Goal: Information Seeking & Learning: Learn about a topic

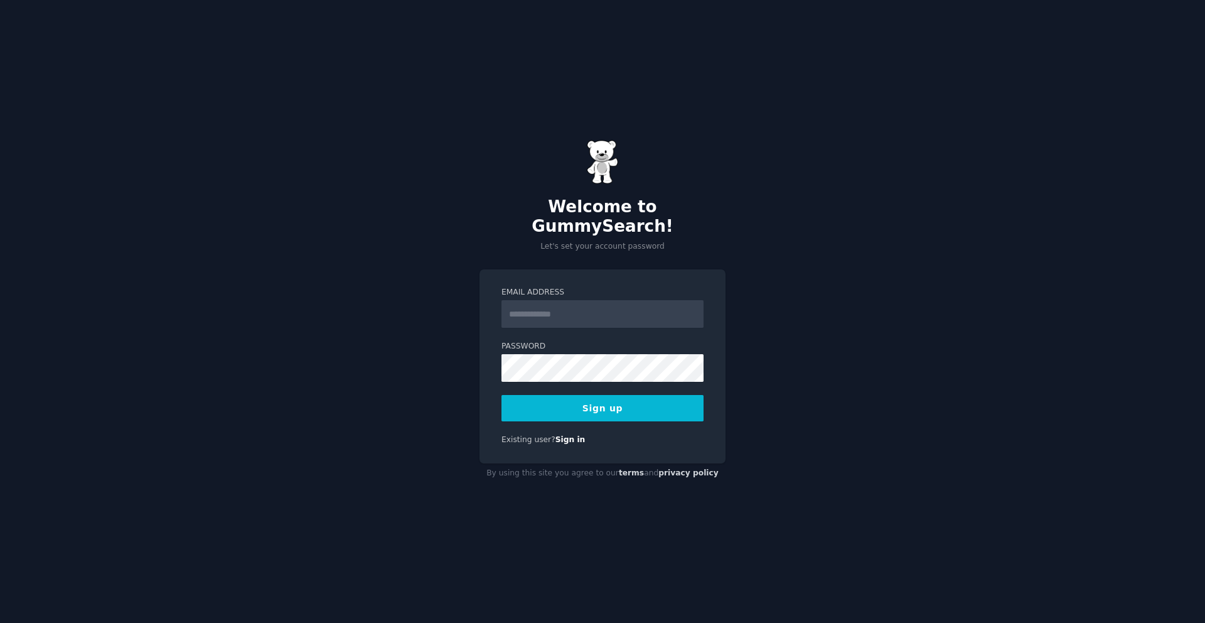
click at [566, 307] on input "Email Address" at bounding box center [603, 314] width 202 height 28
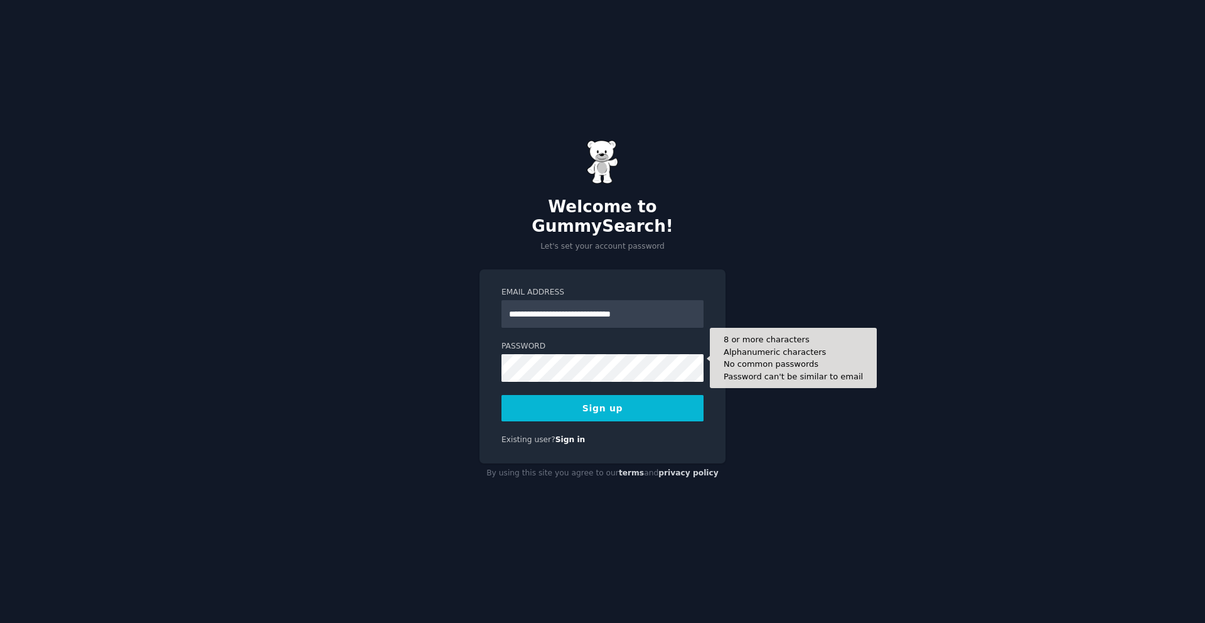
type input "**********"
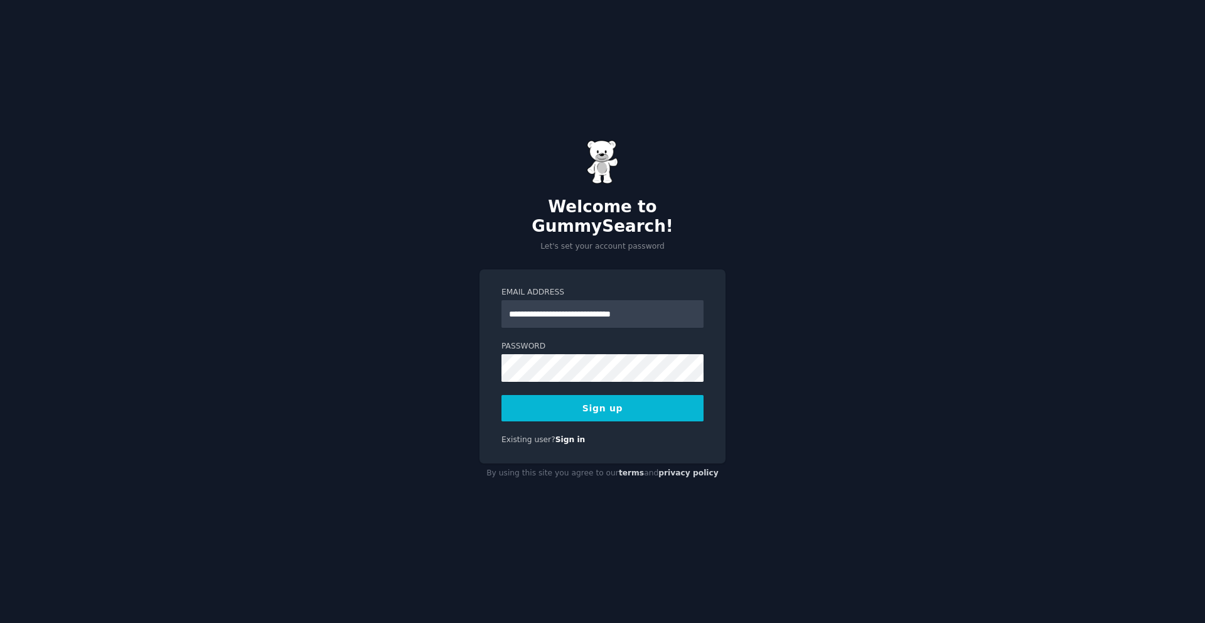
click at [615, 395] on button "Sign up" at bounding box center [603, 408] width 202 height 26
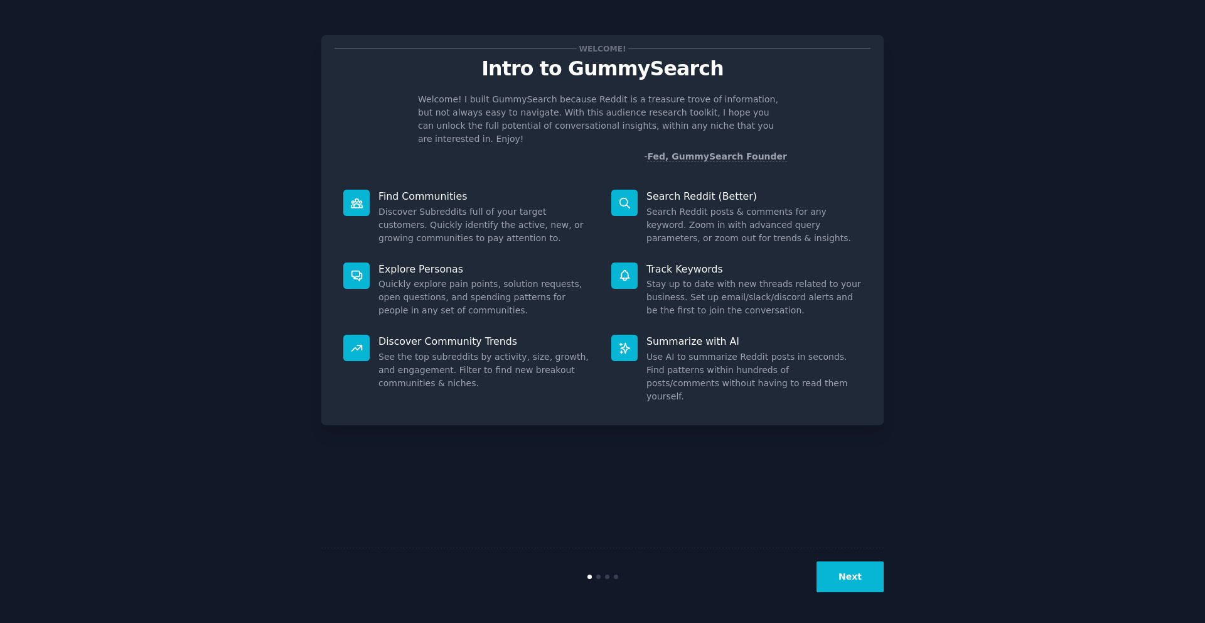
click at [859, 577] on button "Next" at bounding box center [850, 576] width 67 height 31
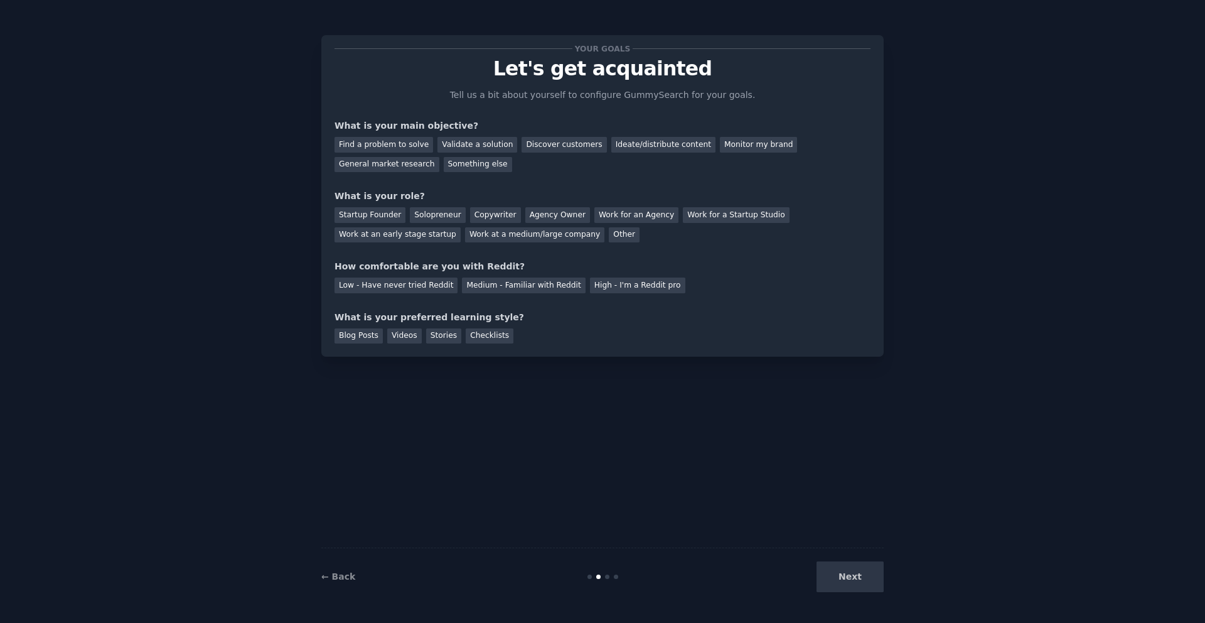
click at [854, 578] on div "Next" at bounding box center [790, 576] width 188 height 31
click at [842, 583] on div "Next" at bounding box center [790, 576] width 188 height 31
drag, startPoint x: 851, startPoint y: 571, endPoint x: 716, endPoint y: 474, distance: 165.5
click at [851, 570] on div "Next" at bounding box center [790, 576] width 188 height 31
click at [451, 139] on div "Validate a solution" at bounding box center [478, 145] width 80 height 16
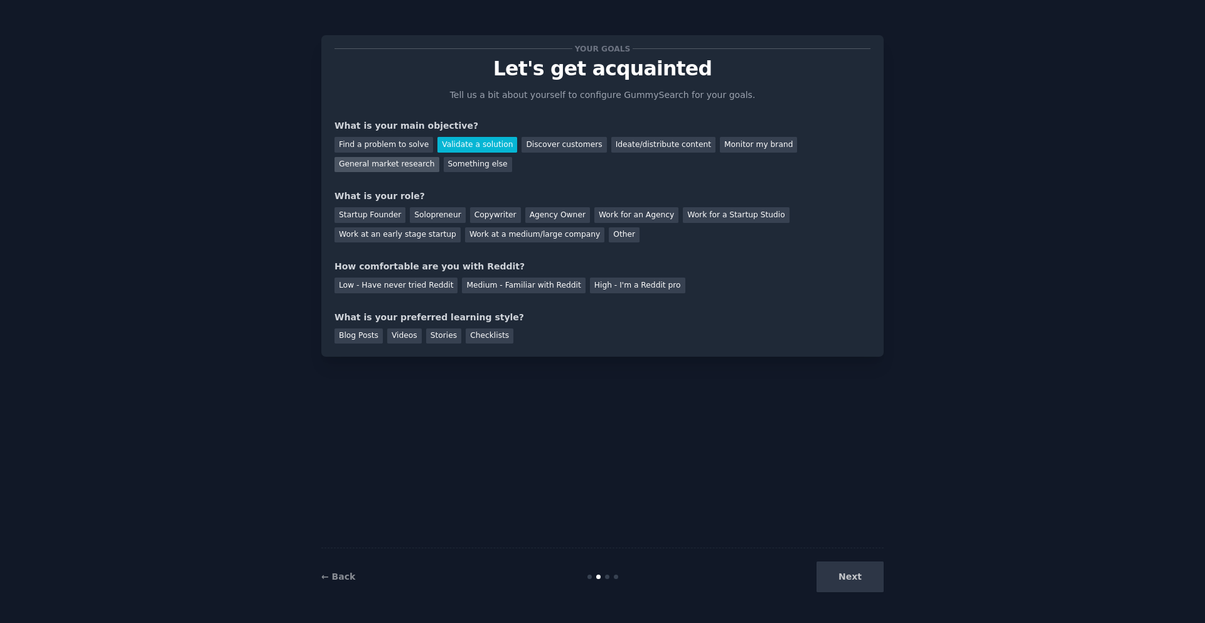
click at [419, 168] on div "General market research" at bounding box center [387, 165] width 105 height 16
click at [478, 141] on div "Validate a solution" at bounding box center [478, 145] width 80 height 16
click at [381, 220] on div "Startup Founder" at bounding box center [370, 215] width 71 height 16
click at [431, 288] on div "Low - Have never tried Reddit" at bounding box center [396, 285] width 123 height 16
click at [484, 290] on div "Medium - Familiar with Reddit" at bounding box center [523, 285] width 123 height 16
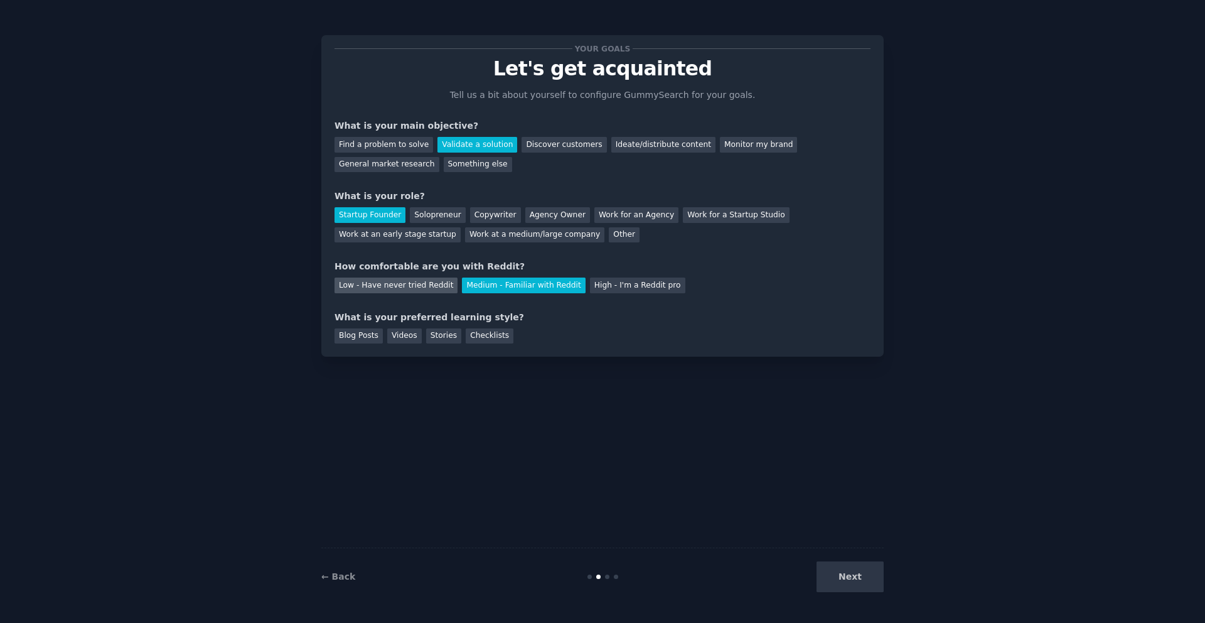
click at [429, 291] on div "Low - Have never tried Reddit" at bounding box center [396, 285] width 123 height 16
click at [360, 336] on div "Blog Posts" at bounding box center [359, 336] width 48 height 16
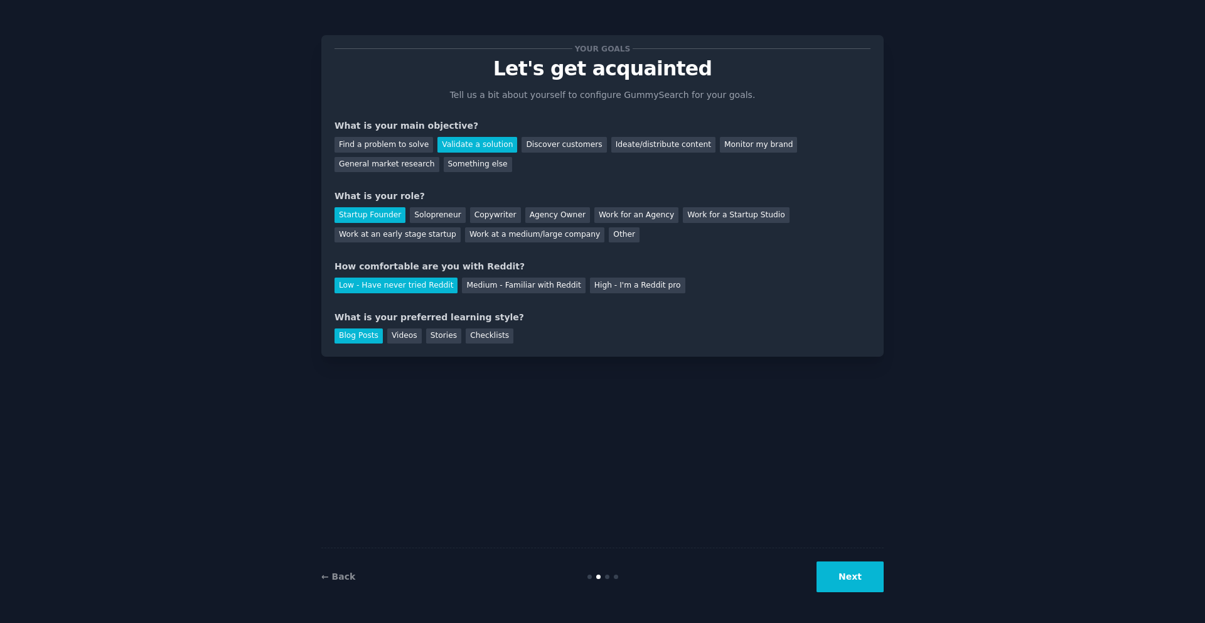
click at [839, 570] on button "Next" at bounding box center [850, 576] width 67 height 31
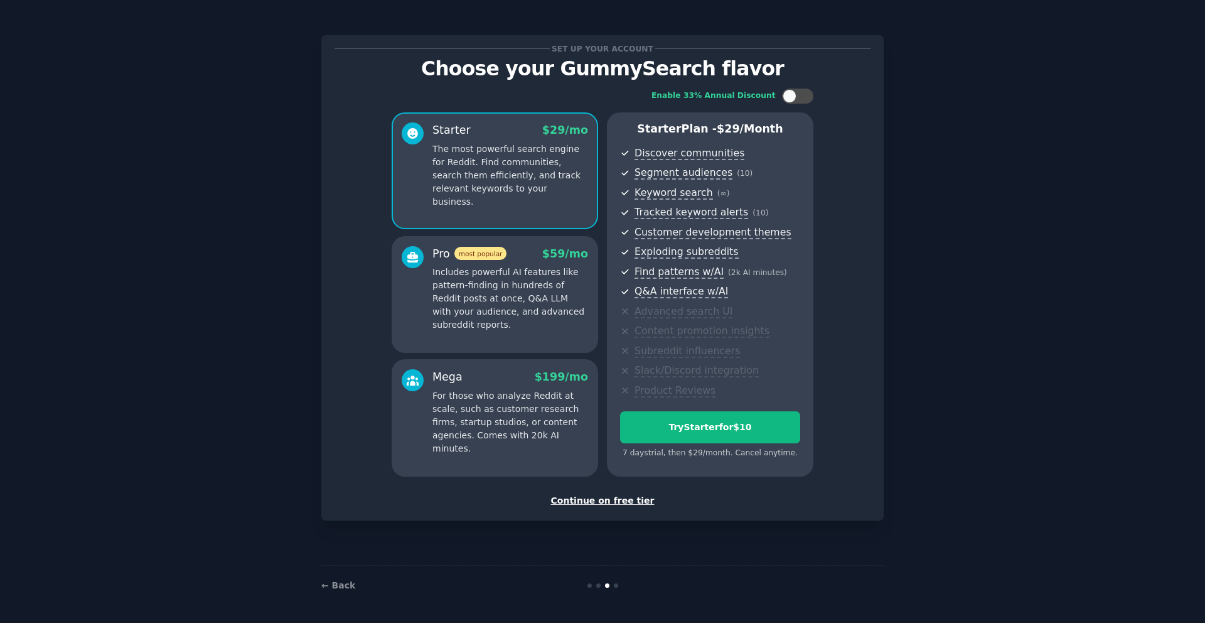
click at [618, 502] on div "Continue on free tier" at bounding box center [603, 500] width 536 height 13
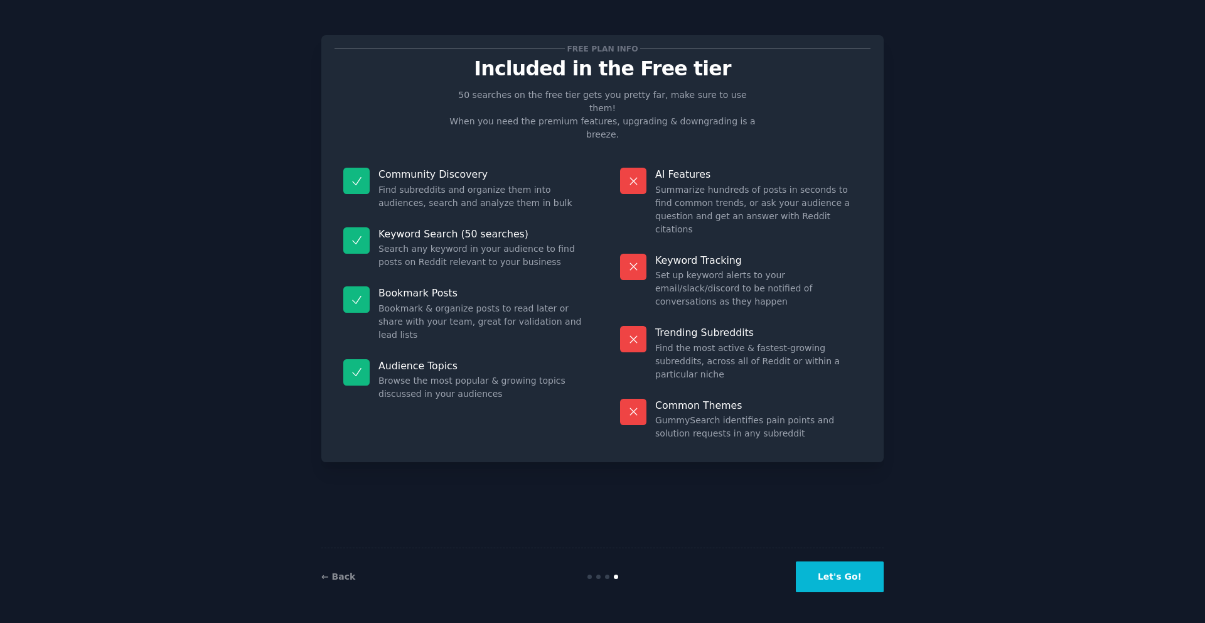
click at [841, 582] on button "Let's Go!" at bounding box center [840, 576] width 88 height 31
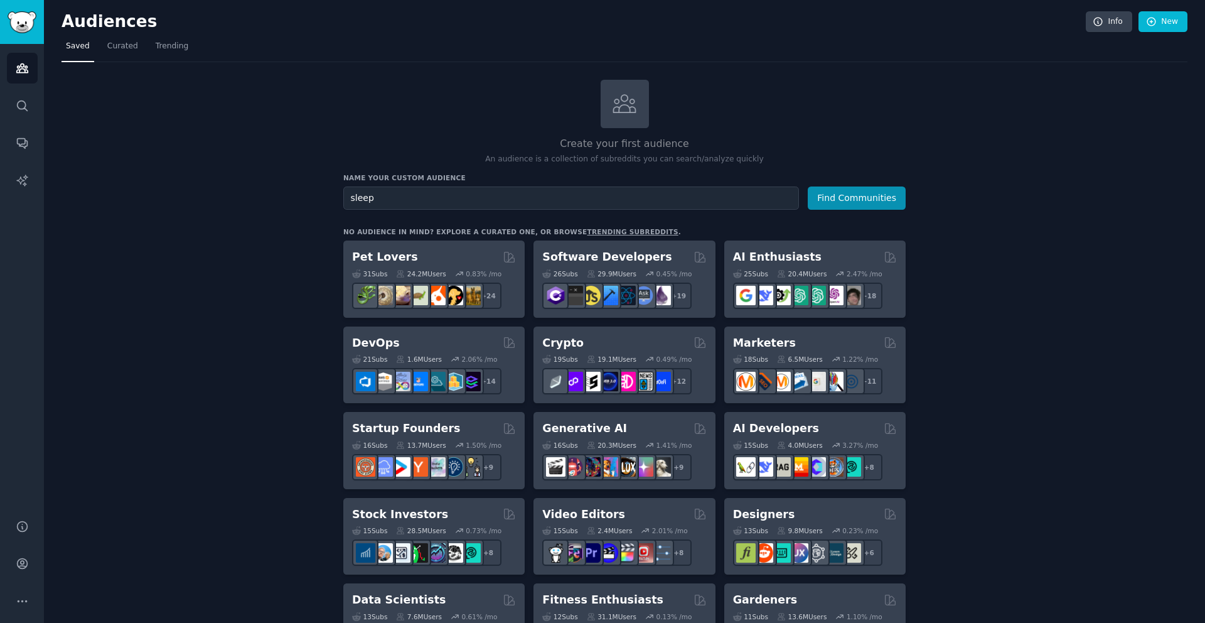
type input "sleep"
click at [808, 186] on button "Find Communities" at bounding box center [857, 197] width 98 height 23
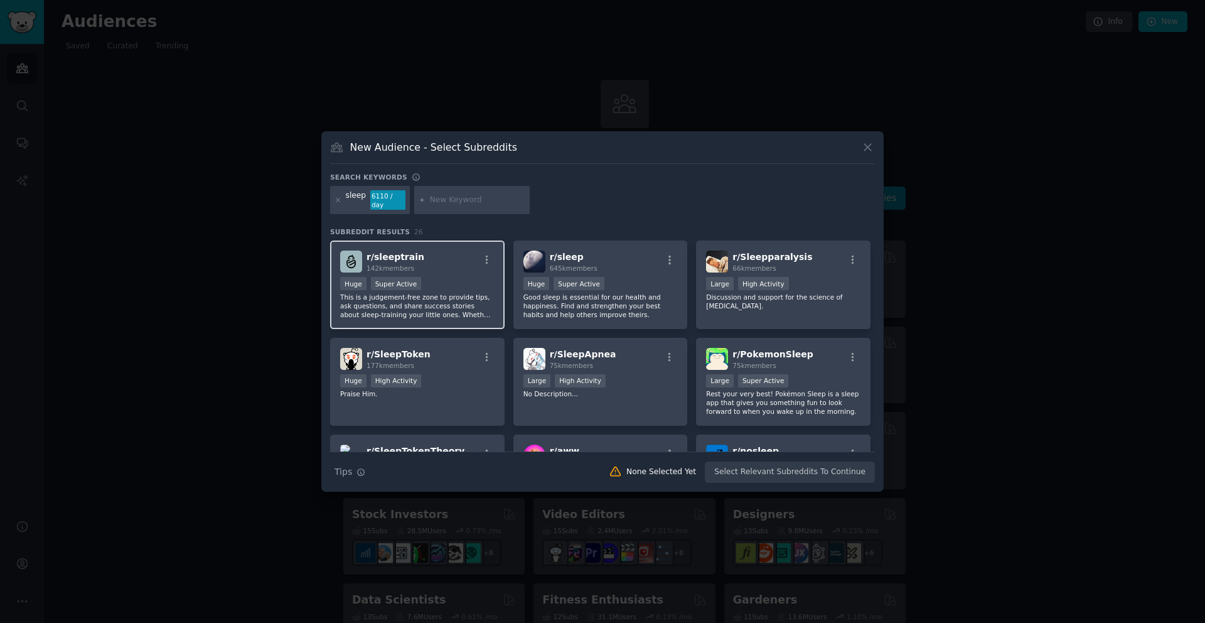
click at [455, 277] on div "Huge Super Active" at bounding box center [417, 285] width 154 height 16
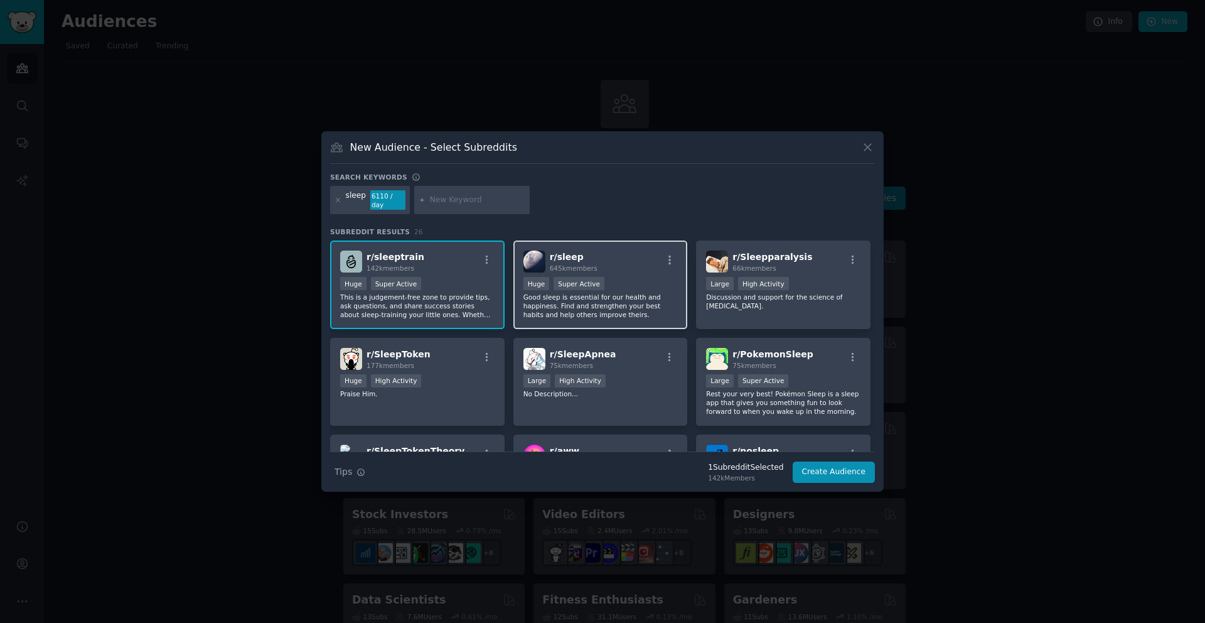
click at [633, 259] on div "r/ sleep 645k members" at bounding box center [601, 261] width 154 height 22
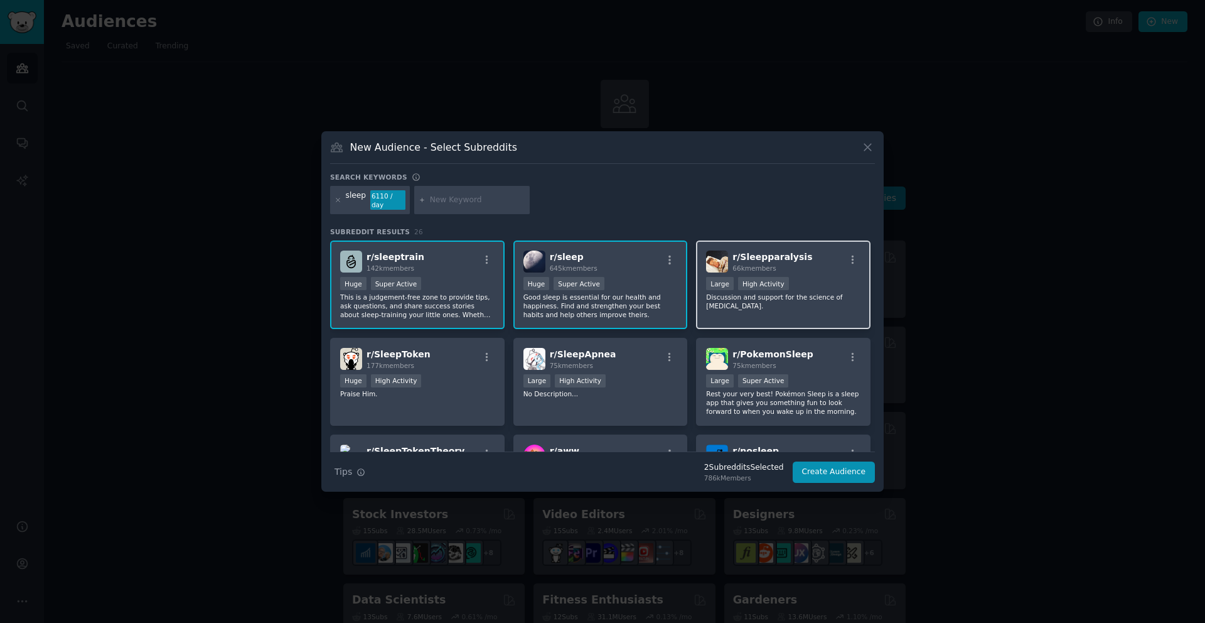
click at [810, 311] on div "r/ Sleepparalysis 66k members Large High Activity Discussion and support for th…" at bounding box center [783, 284] width 175 height 89
click at [800, 303] on p "Discussion and support for the science of [MEDICAL_DATA]." at bounding box center [783, 302] width 154 height 18
click at [838, 461] on button "Create Audience" at bounding box center [834, 471] width 83 height 21
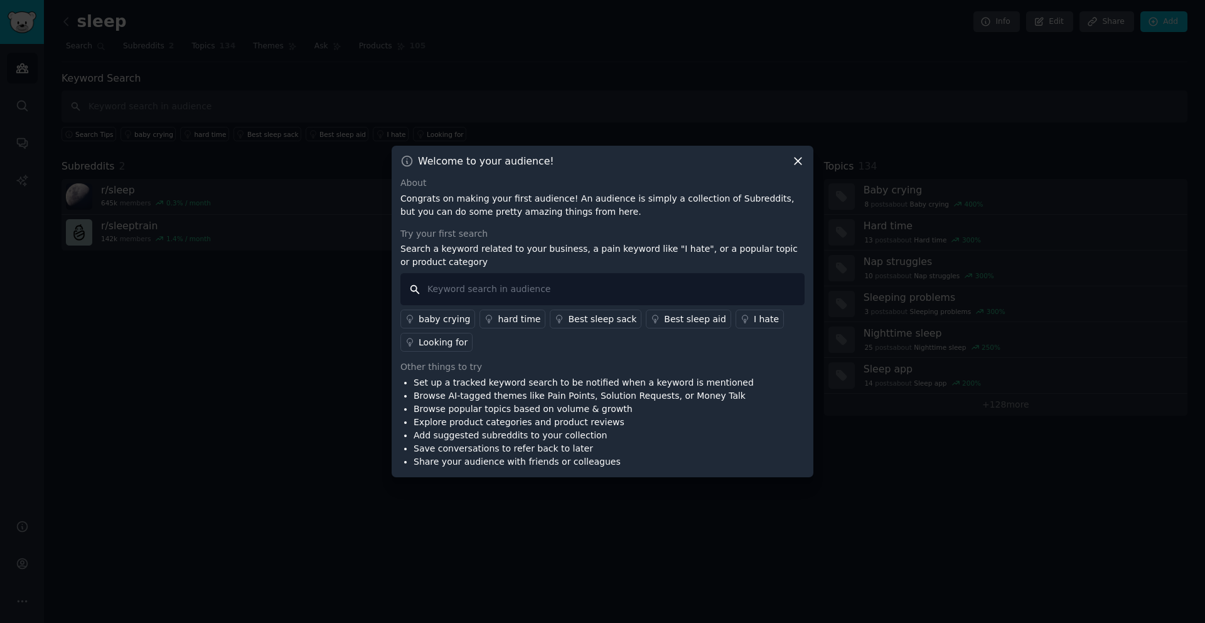
click at [591, 290] on input "text" at bounding box center [603, 289] width 404 height 32
type input "I cannot"
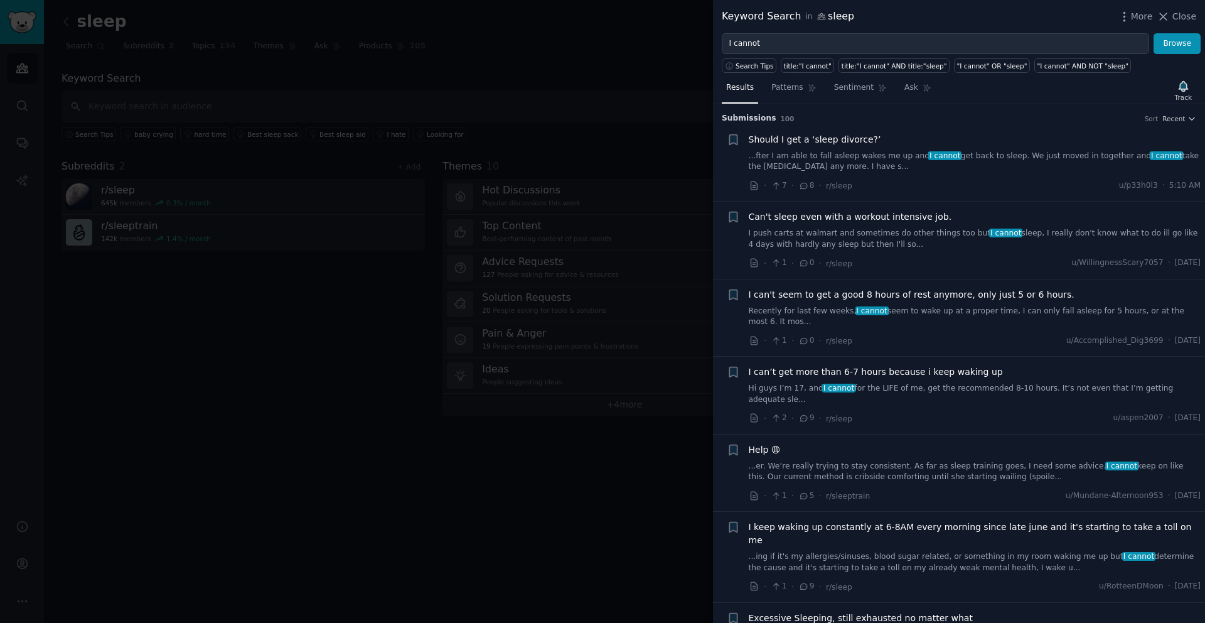
click at [819, 137] on span "Should I get a ‘sleep divorce?’" at bounding box center [815, 139] width 132 height 13
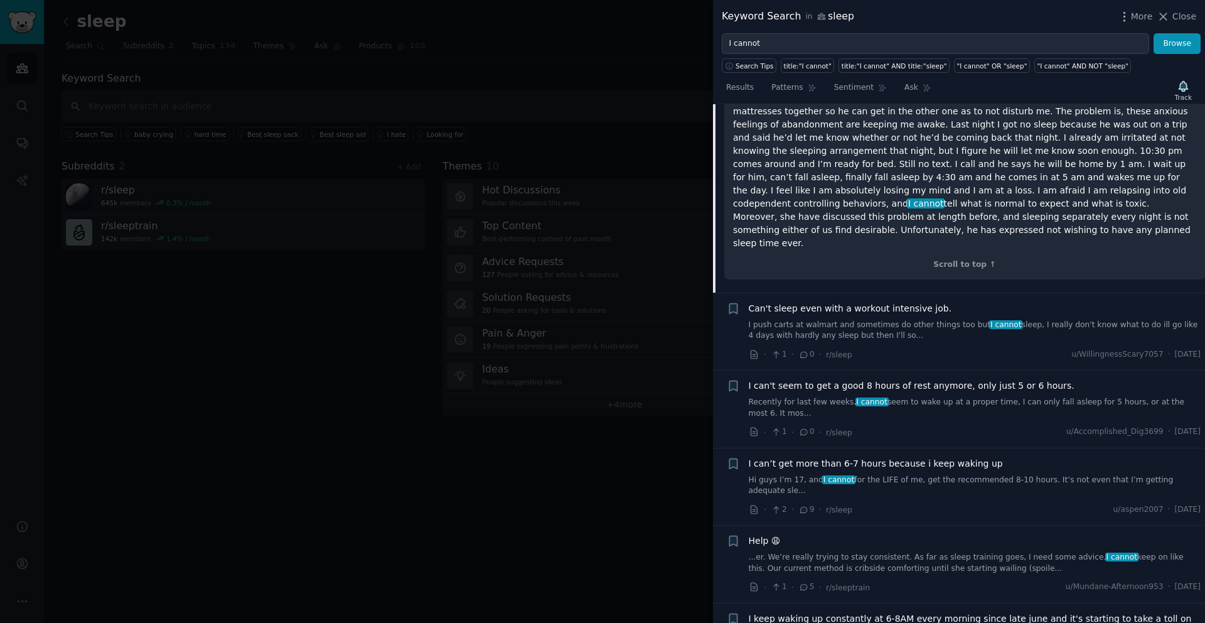
scroll to position [323, 0]
click at [846, 301] on span "Can't sleep even with a workout intensive job." at bounding box center [850, 307] width 203 height 13
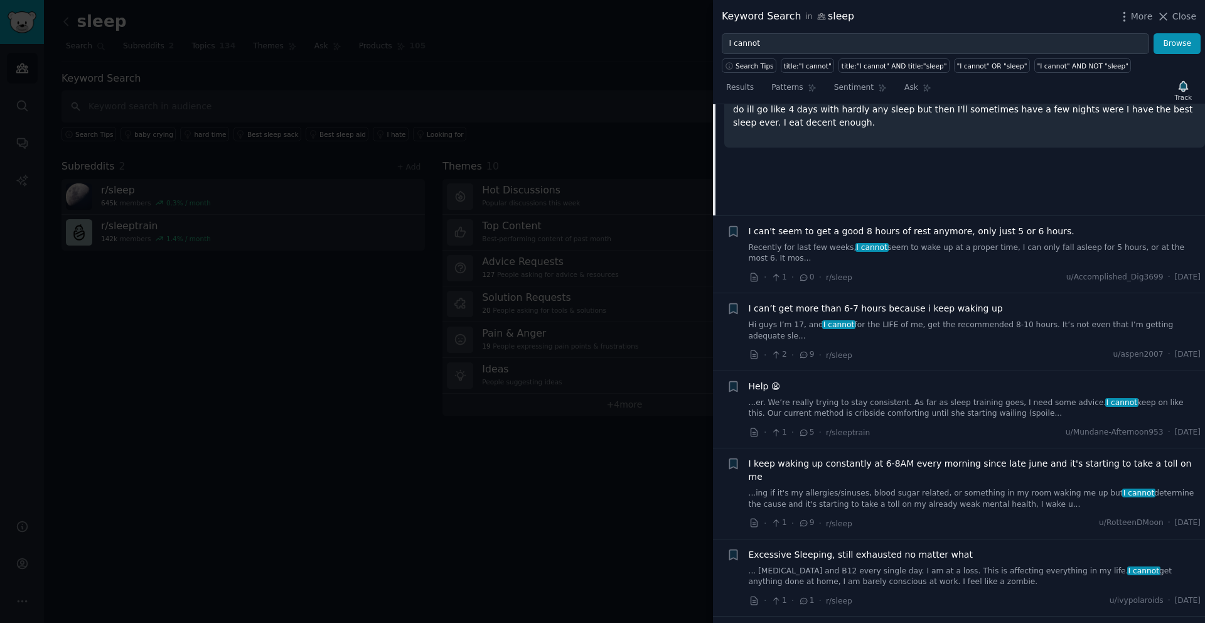
scroll to position [252, 0]
click at [952, 235] on span "I can't seem to get a good 8 hours of rest anymore, only just 5 or 6 hours." at bounding box center [912, 230] width 326 height 13
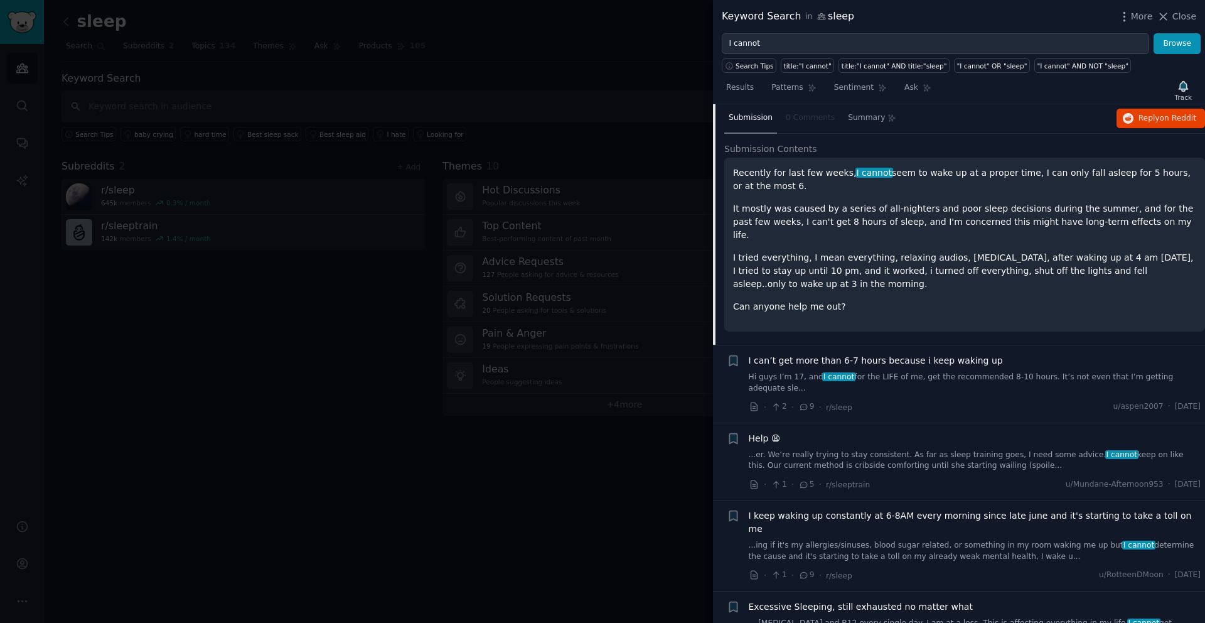
scroll to position [175, 0]
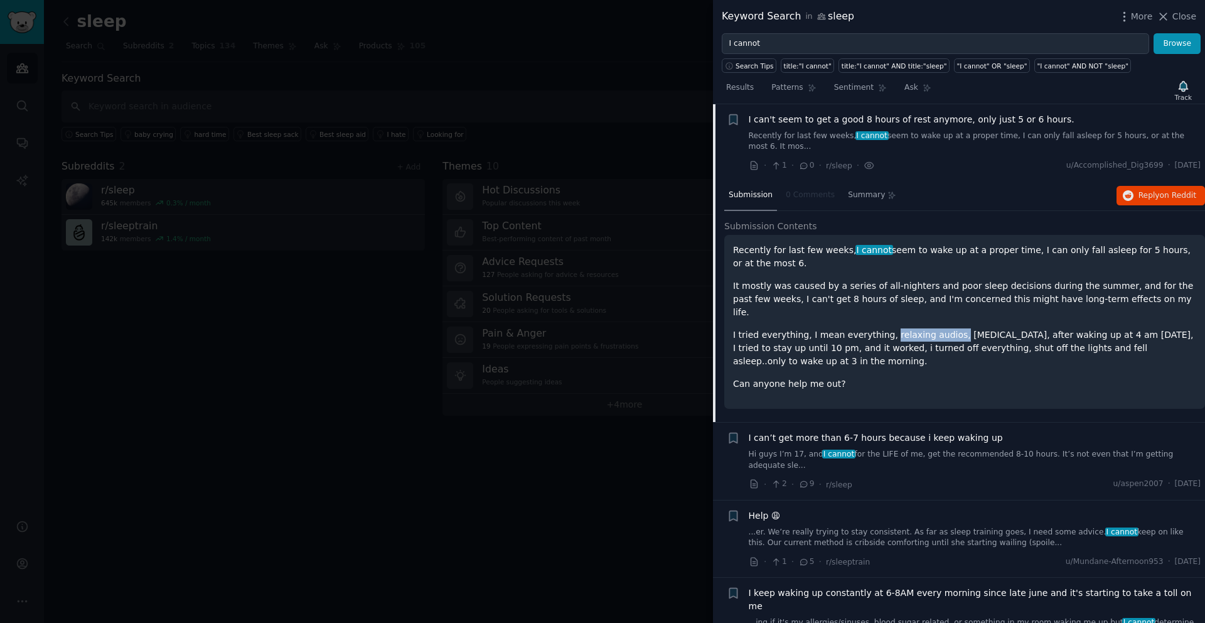
drag, startPoint x: 884, startPoint y: 321, endPoint x: 948, endPoint y: 318, distance: 64.1
click at [948, 328] on p "I tried everything, I mean everything, relaxing audios, [MEDICAL_DATA], after w…" at bounding box center [964, 348] width 463 height 40
drag, startPoint x: 955, startPoint y: 318, endPoint x: 984, endPoint y: 318, distance: 28.2
click at [984, 328] on p "I tried everything, I mean everything, relaxing audios, [MEDICAL_DATA], after w…" at bounding box center [964, 348] width 463 height 40
drag, startPoint x: 795, startPoint y: 335, endPoint x: 1065, endPoint y: 339, distance: 270.6
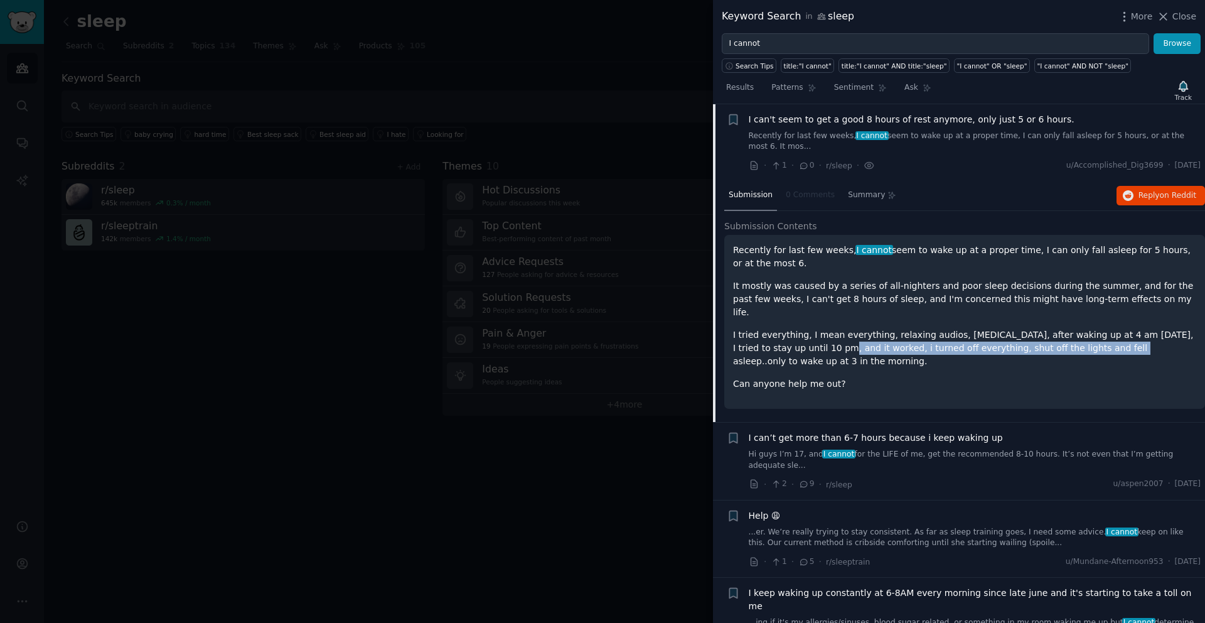
click at [1065, 339] on p "I tried everything, I mean everything, relaxing audios, [MEDICAL_DATA], after w…" at bounding box center [964, 348] width 463 height 40
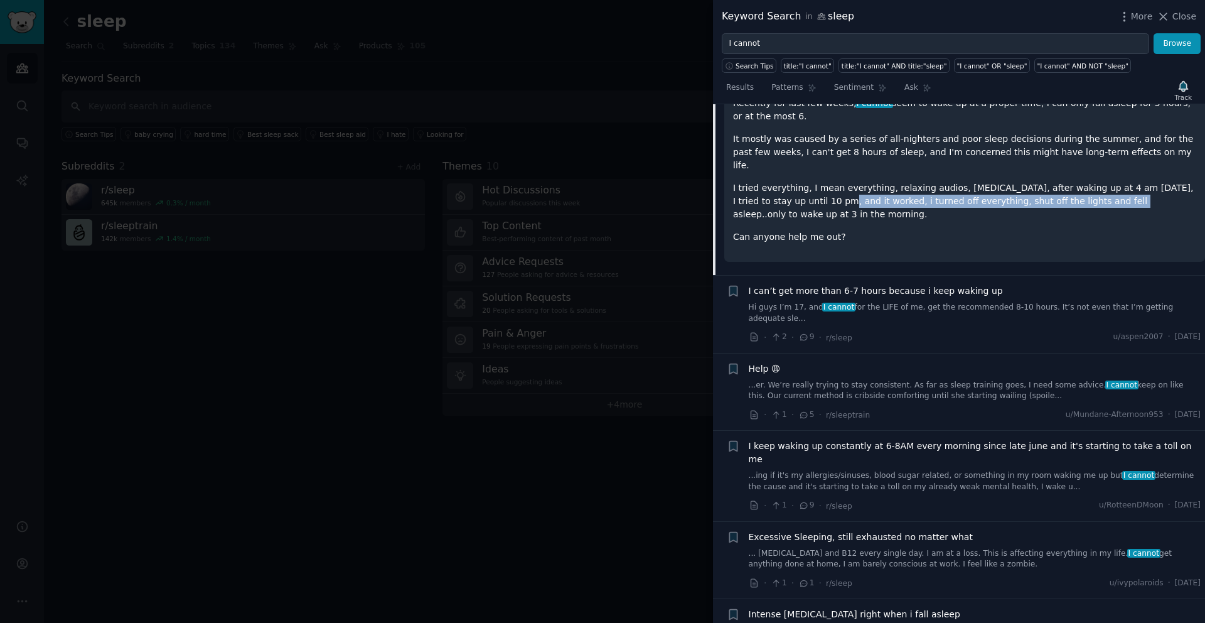
scroll to position [323, 0]
click at [932, 306] on link "Hi guys I’m 17, and I cannot for the LIFE of me, get the recommended 8-10 hours…" at bounding box center [975, 312] width 453 height 22
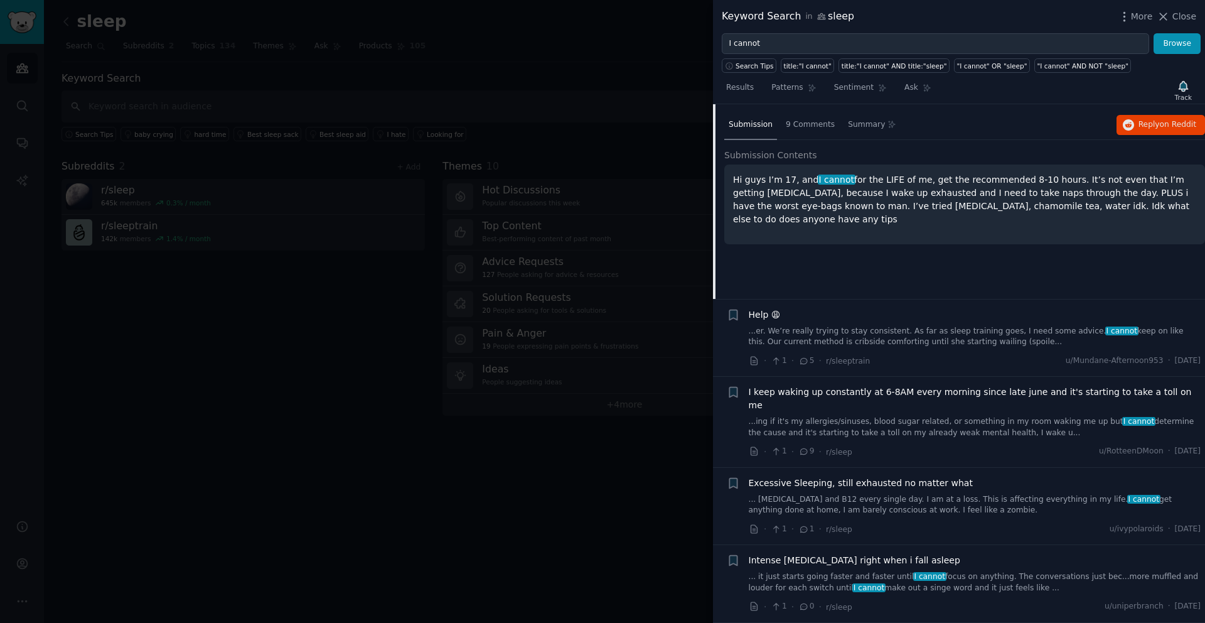
scroll to position [252, 0]
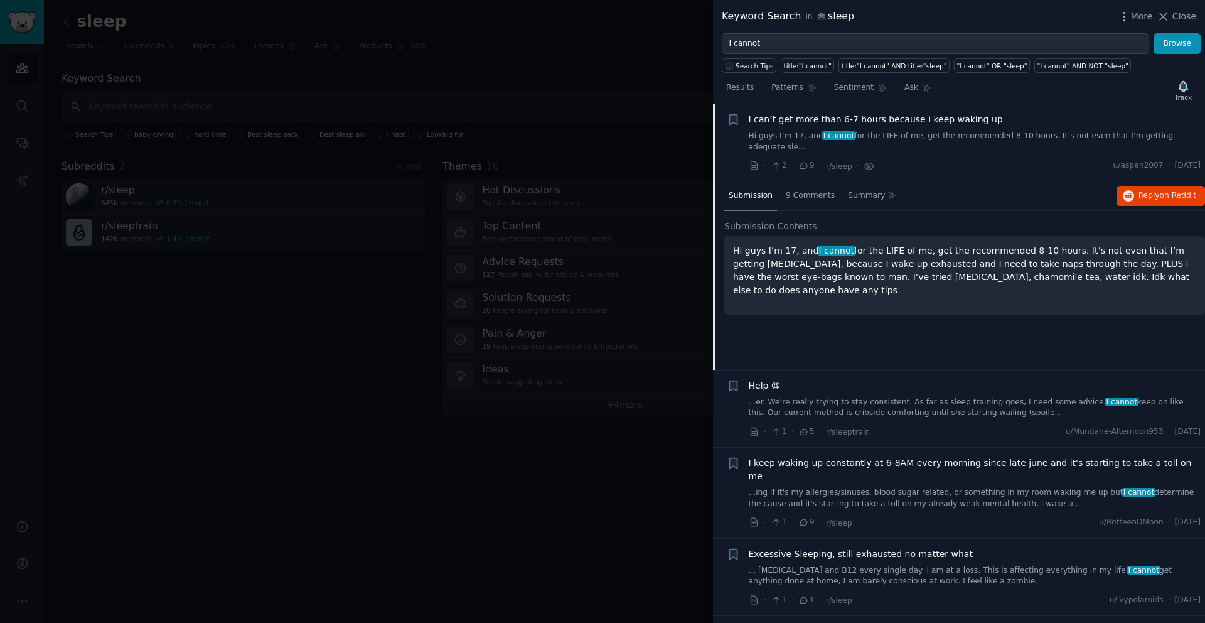
click at [920, 408] on link "...er. We’re really trying to stay consistent. As far as sleep training goes, I…" at bounding box center [975, 408] width 453 height 22
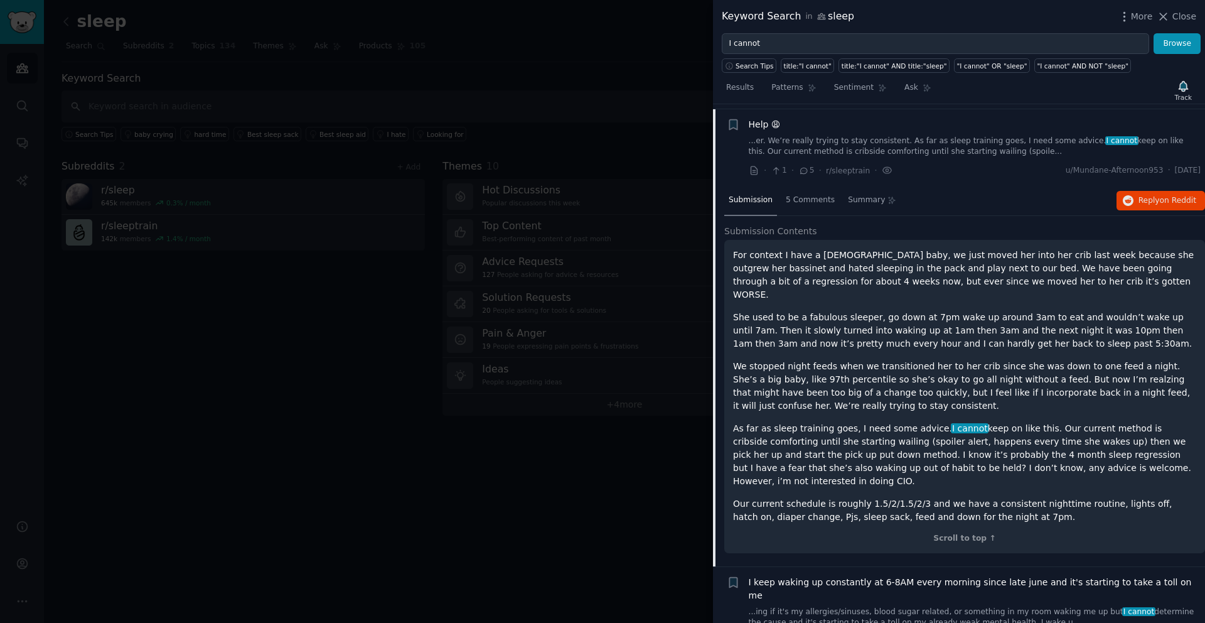
scroll to position [330, 0]
